Goal: Information Seeking & Learning: Learn about a topic

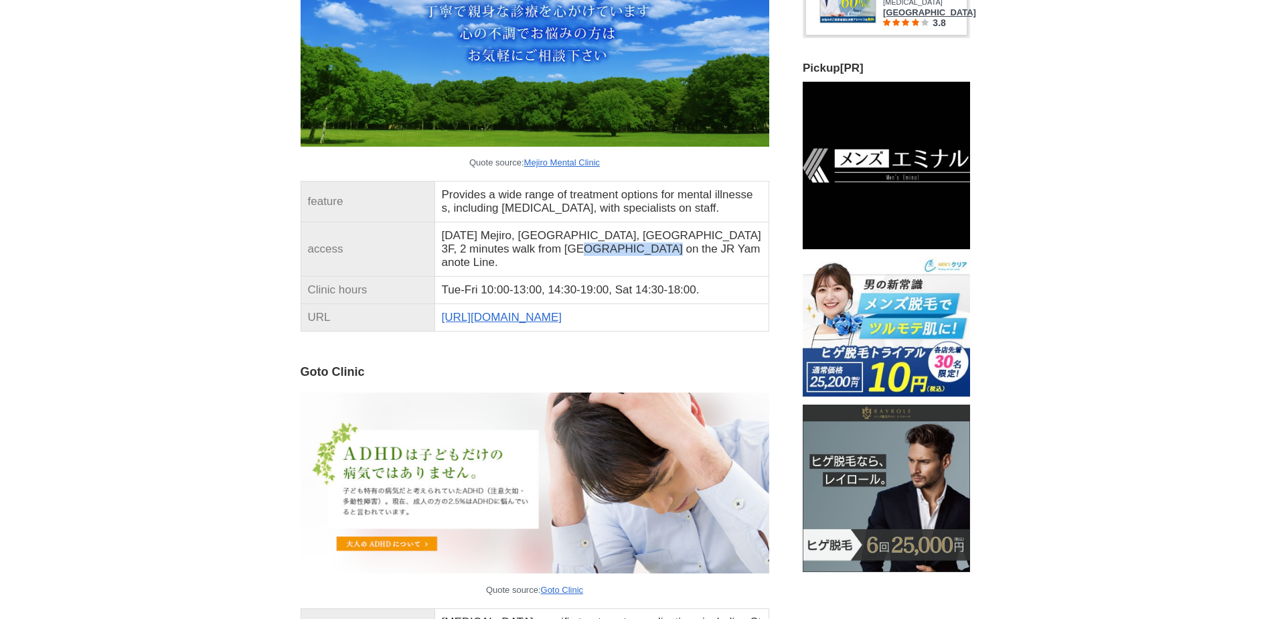
drag, startPoint x: 546, startPoint y: 465, endPoint x: 617, endPoint y: 464, distance: 71.0
click at [617, 277] on td "[DATE] Mejiro, [GEOGRAPHIC_DATA], [GEOGRAPHIC_DATA] 3F, 2 minutes walk from [GE…" at bounding box center [602, 249] width 334 height 54
drag, startPoint x: 617, startPoint y: 464, endPoint x: 600, endPoint y: 464, distance: 16.7
copy td "[GEOGRAPHIC_DATA]"
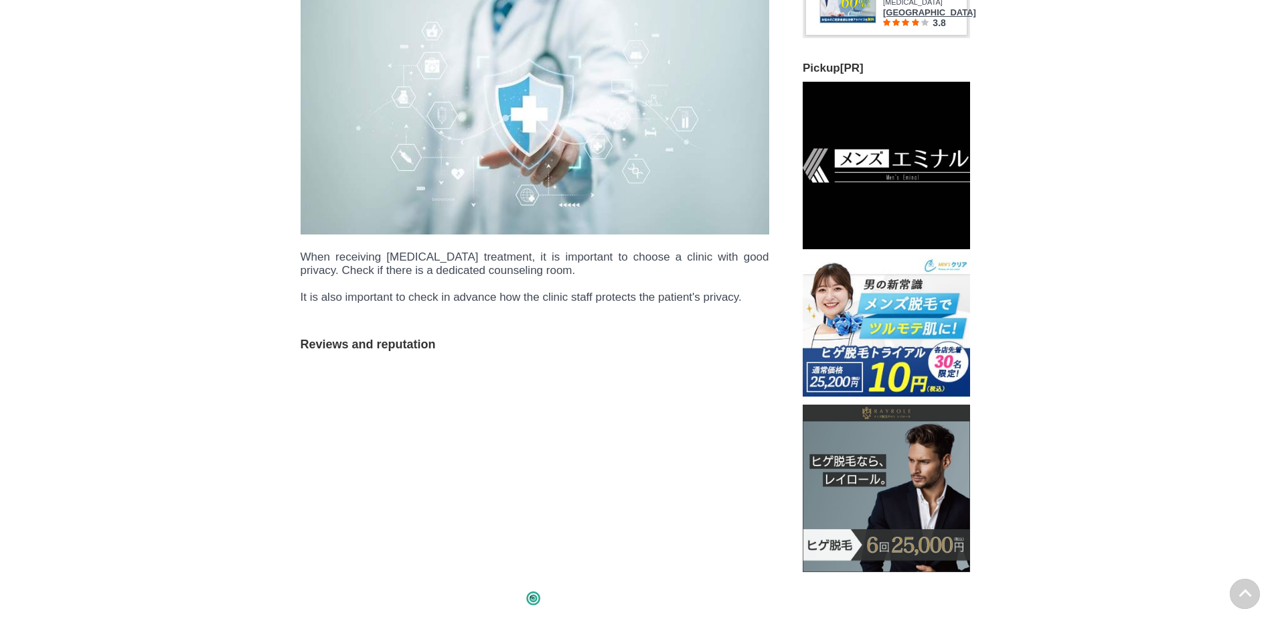
scroll to position [57965, 66290]
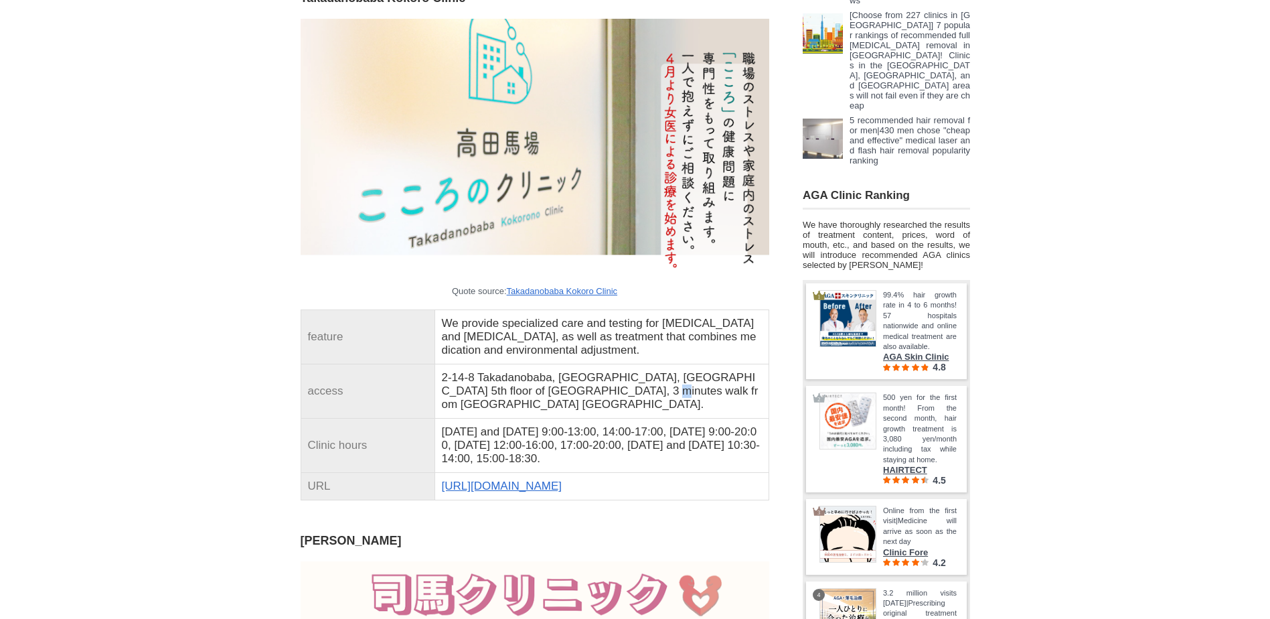
click at [627, 418] on td "2-14-8 Takadanobaba, [GEOGRAPHIC_DATA], [GEOGRAPHIC_DATA] 5th floor of [GEOGRAP…" at bounding box center [602, 391] width 334 height 54
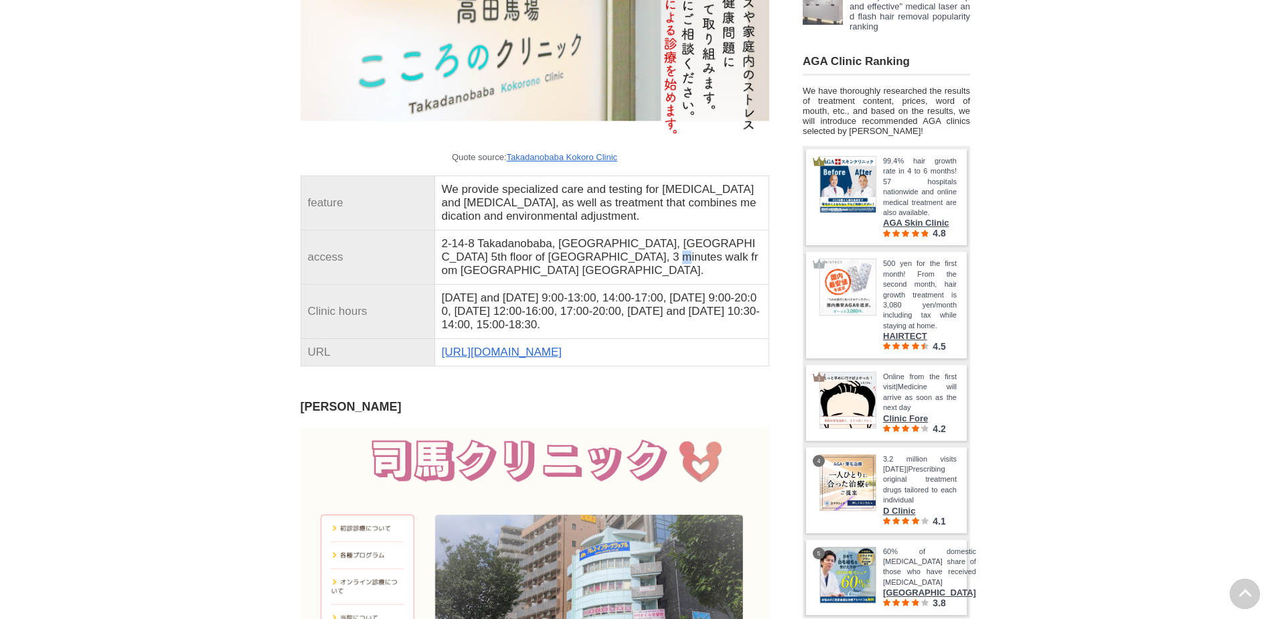
click at [500, 358] on link "[URL][DOMAIN_NAME]" at bounding box center [502, 352] width 120 height 13
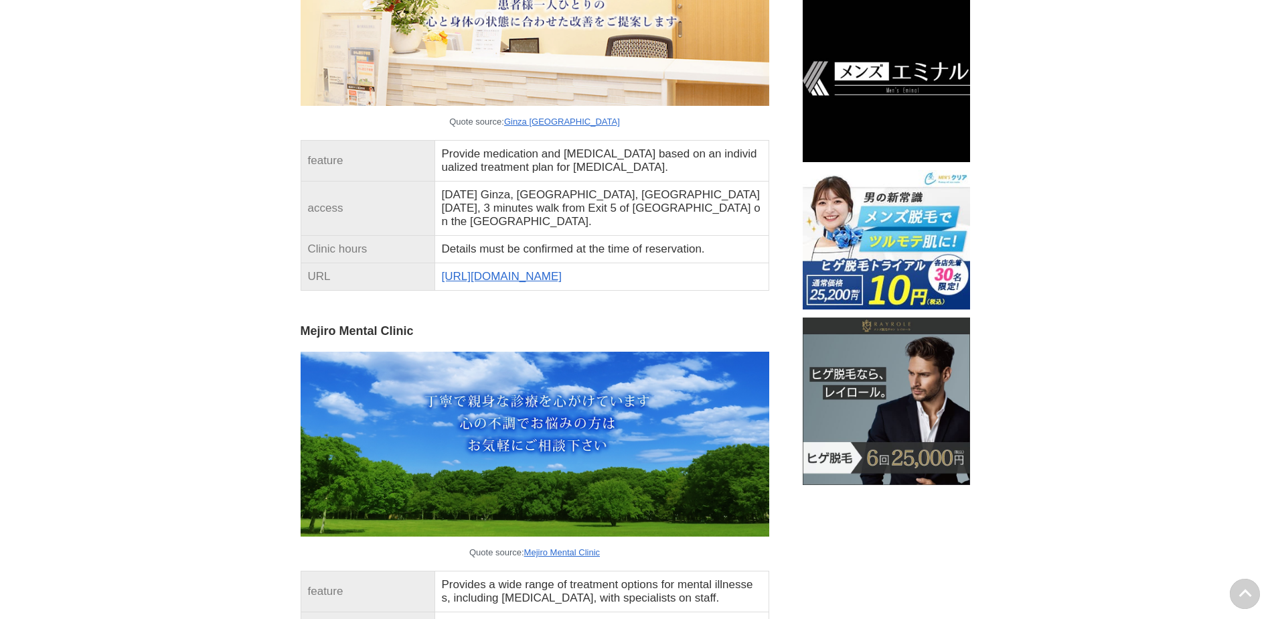
scroll to position [2277, 0]
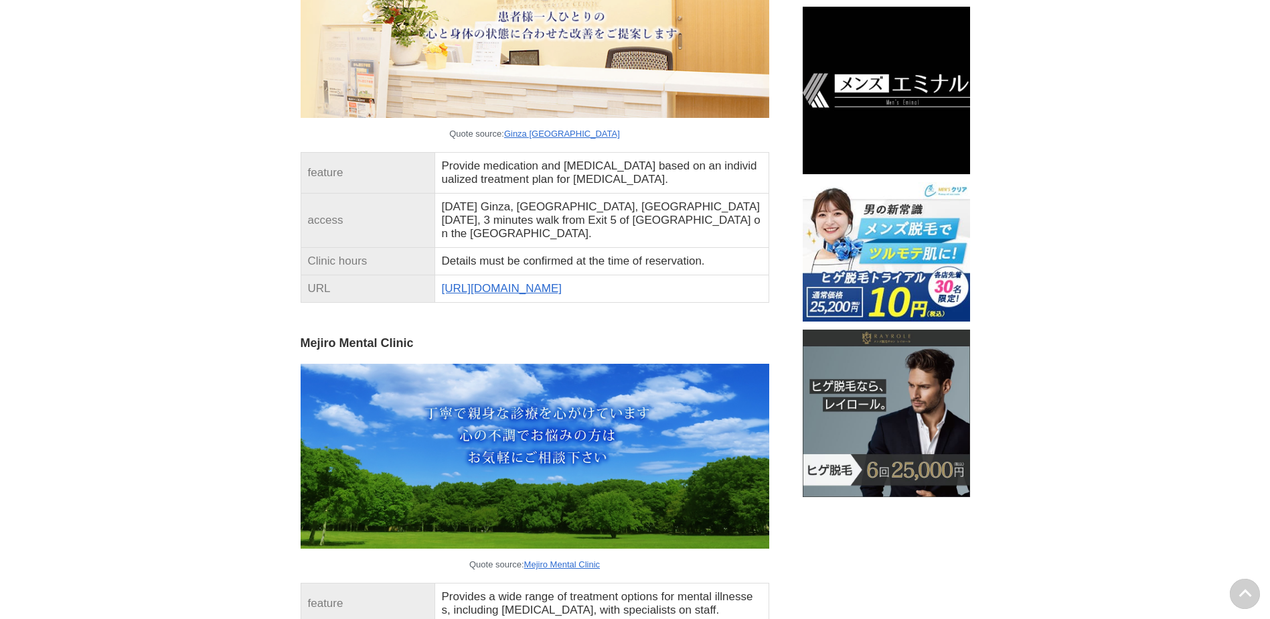
click at [534, 295] on link "[URL][DOMAIN_NAME]" at bounding box center [502, 288] width 120 height 13
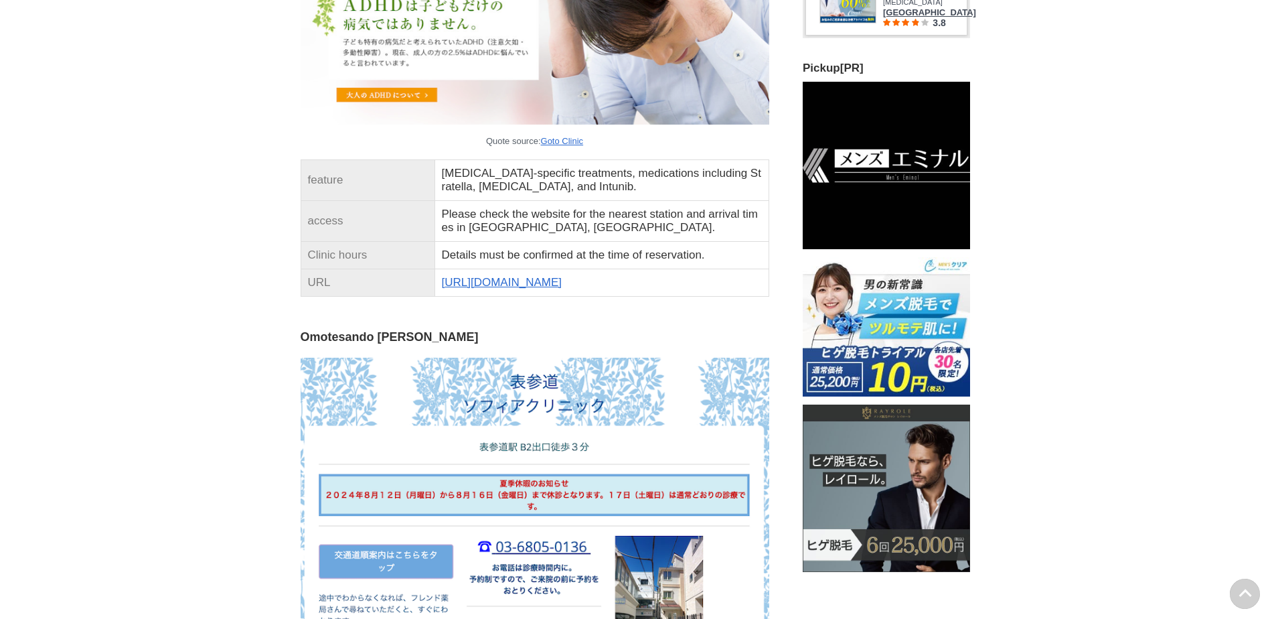
scroll to position [3147, 0]
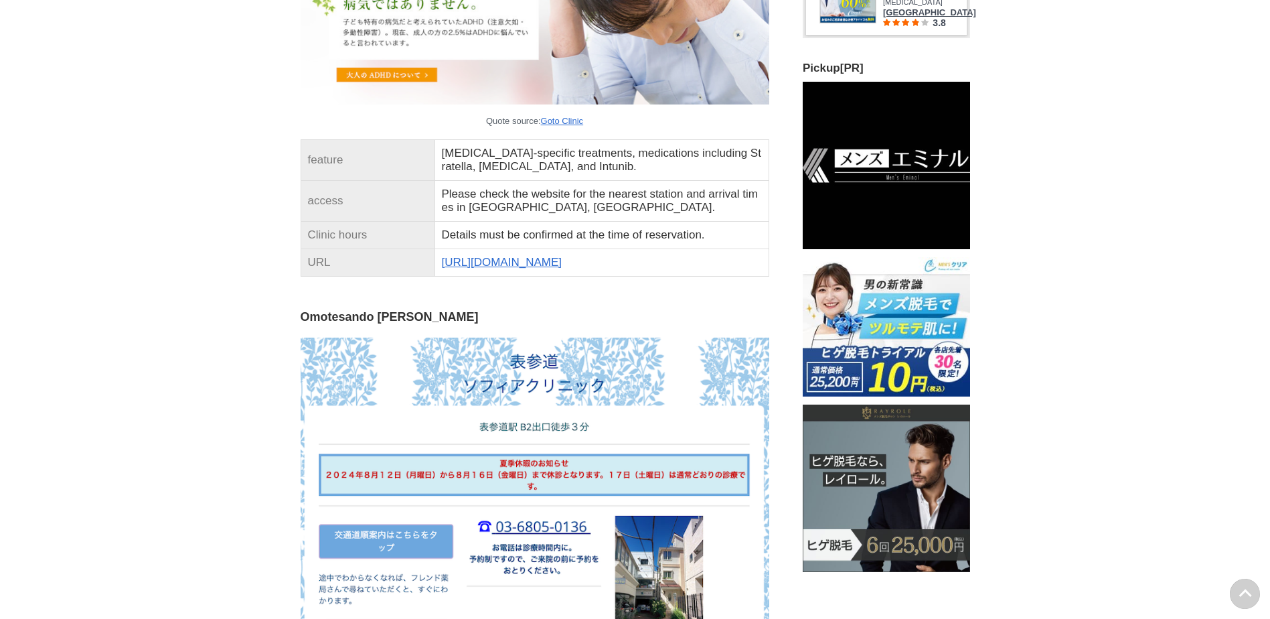
click at [498, 269] on link "[URL][DOMAIN_NAME]" at bounding box center [502, 262] width 120 height 13
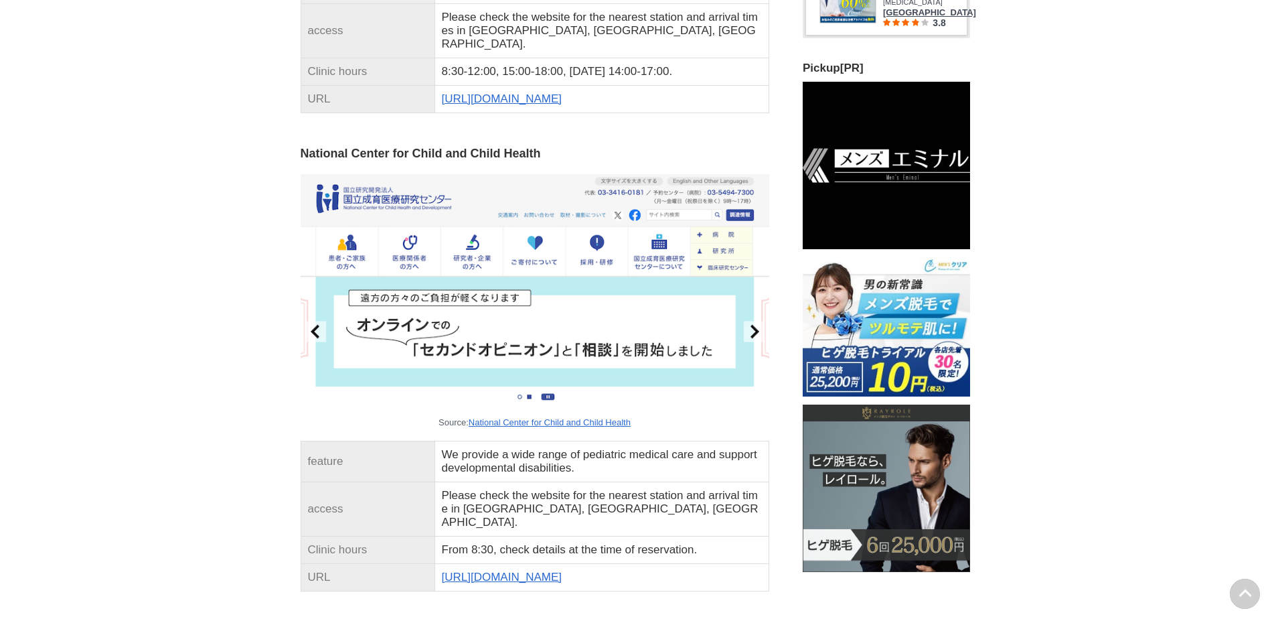
scroll to position [4486, 0]
click at [550, 104] on link "[URL][DOMAIN_NAME]" at bounding box center [502, 98] width 120 height 13
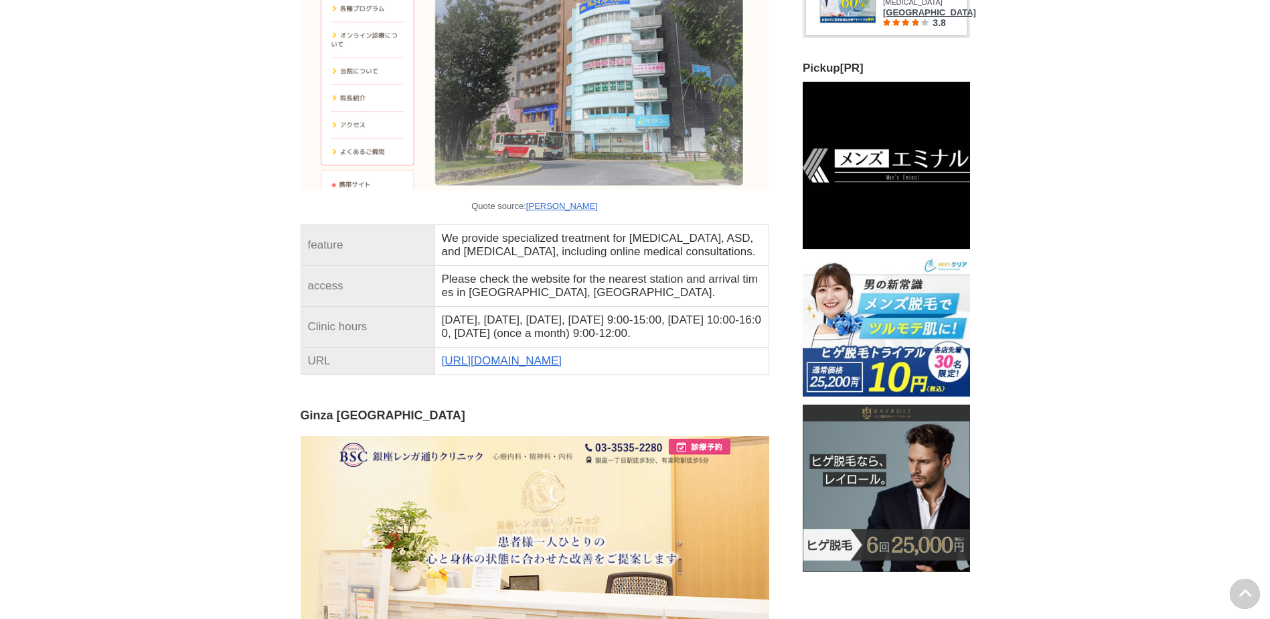
scroll to position [1808, 0]
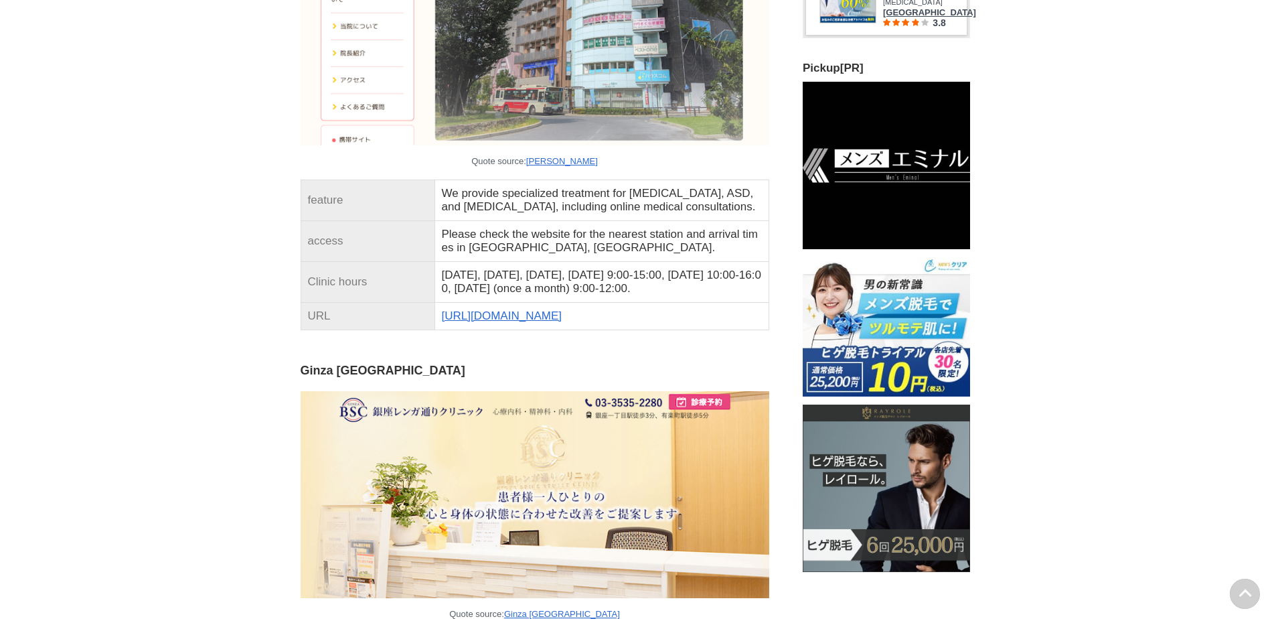
click at [522, 322] on link "[URL][DOMAIN_NAME]" at bounding box center [502, 315] width 120 height 13
